Goal: Information Seeking & Learning: Learn about a topic

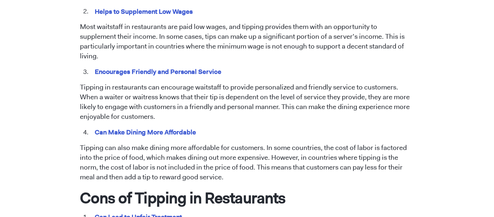
scroll to position [473, 0]
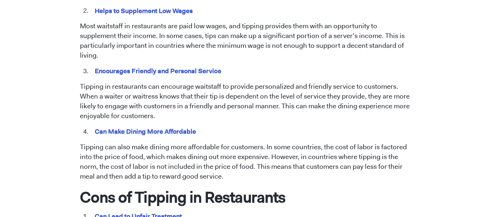
click at [183, 142] on p "Tipping can also make dining more affordable for customers. In some countries, …" at bounding box center [247, 161] width 335 height 39
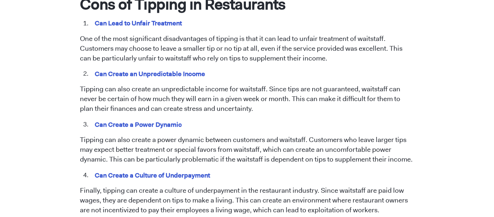
scroll to position [665, 0]
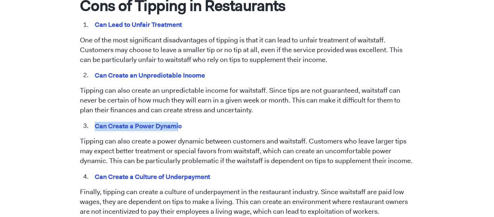
drag, startPoint x: 96, startPoint y: 115, endPoint x: 180, endPoint y: 117, distance: 83.6
click at [180, 120] on mark "Can Create a Power Dynamic" at bounding box center [139, 125] width 90 height 11
click at [188, 125] on span "Tipping has been a longstanding practice in the restaurant industry. However, t…" at bounding box center [247, 42] width 335 height 758
click at [98, 120] on mark "Can Create a Power Dynamic" at bounding box center [139, 125] width 90 height 11
drag, startPoint x: 96, startPoint y: 116, endPoint x: 182, endPoint y: 115, distance: 85.4
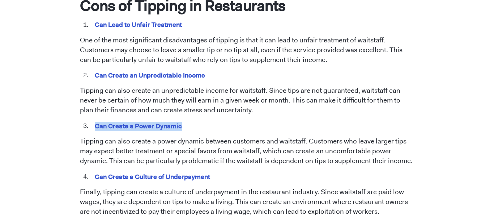
click at [182, 120] on mark "Can Create a Power Dynamic" at bounding box center [139, 125] width 90 height 11
copy mark "Can Create a Power Dynamic"
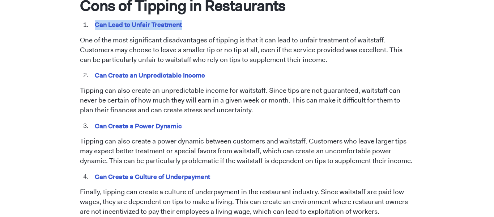
drag, startPoint x: 96, startPoint y: 14, endPoint x: 183, endPoint y: 14, distance: 87.2
click at [183, 20] on li "Can Lead to Unfair Treatment" at bounding box center [252, 24] width 325 height 9
copy mark "Can Lead to Unfair Treatment"
